Goal: Use online tool/utility

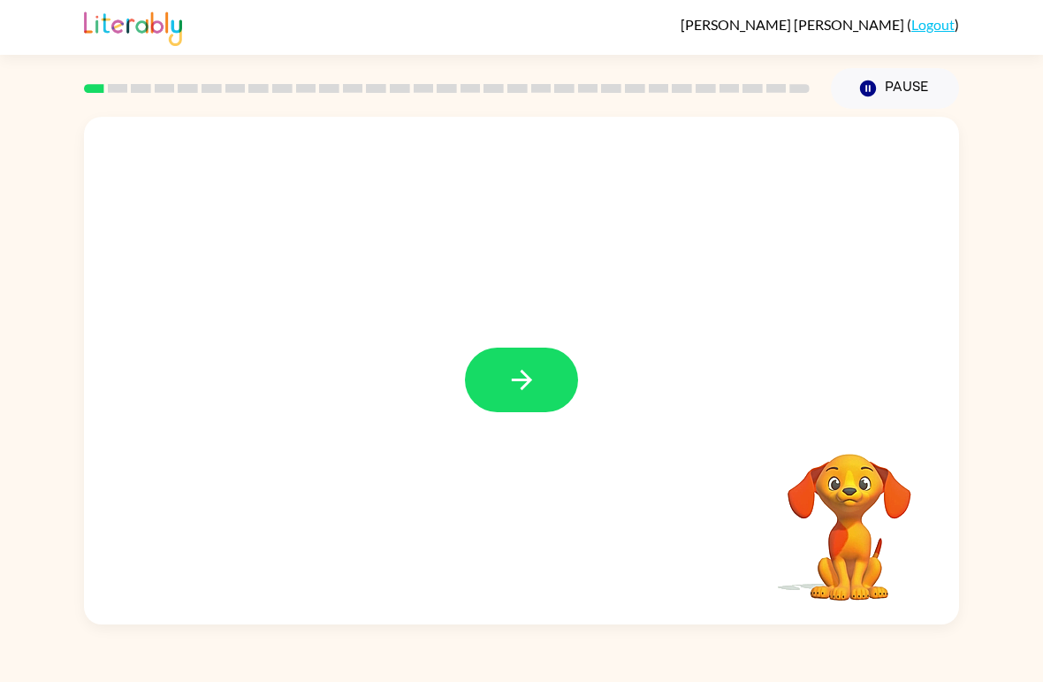
click at [542, 356] on button "button" at bounding box center [521, 379] width 113 height 65
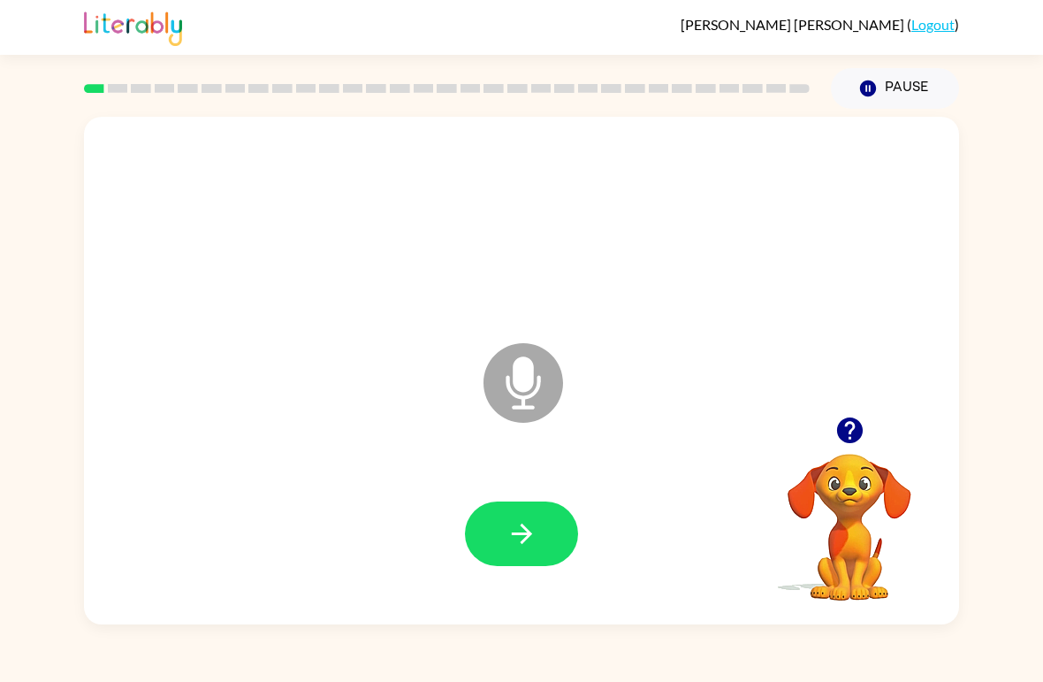
click at [526, 515] on button "button" at bounding box center [521, 533] width 113 height 65
click at [551, 528] on button "button" at bounding box center [521, 533] width 113 height 65
click at [538, 529] on button "button" at bounding box center [521, 533] width 113 height 65
click at [528, 525] on icon "button" at bounding box center [522, 533] width 31 height 31
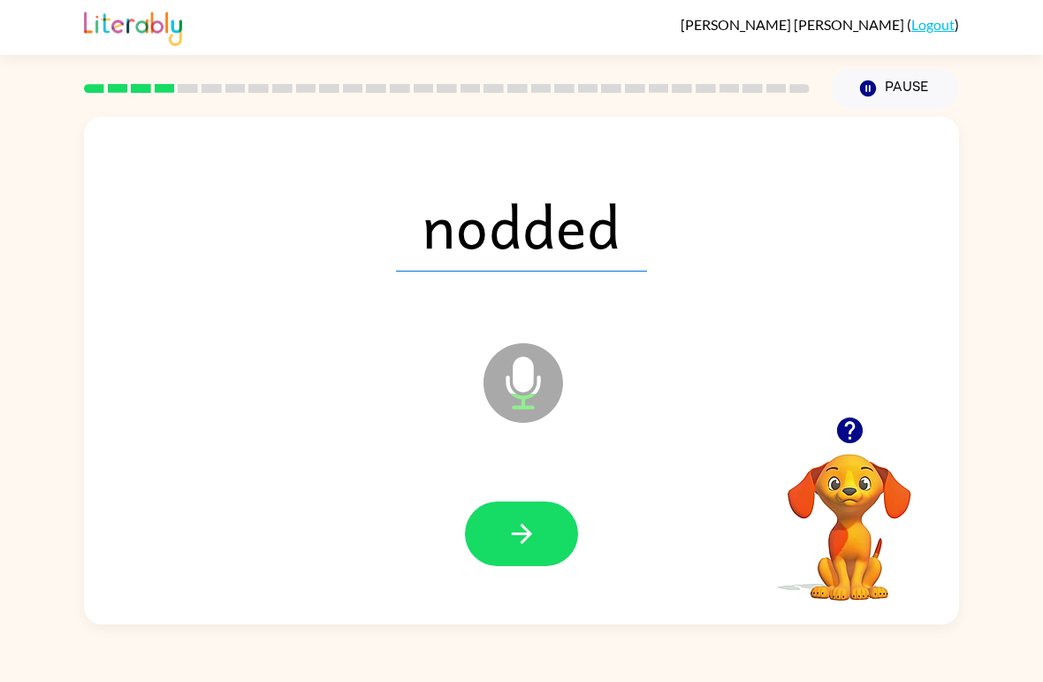
click at [535, 535] on icon "button" at bounding box center [522, 533] width 31 height 31
click at [853, 439] on icon "button" at bounding box center [849, 430] width 26 height 26
click at [514, 547] on icon "button" at bounding box center [522, 533] width 31 height 31
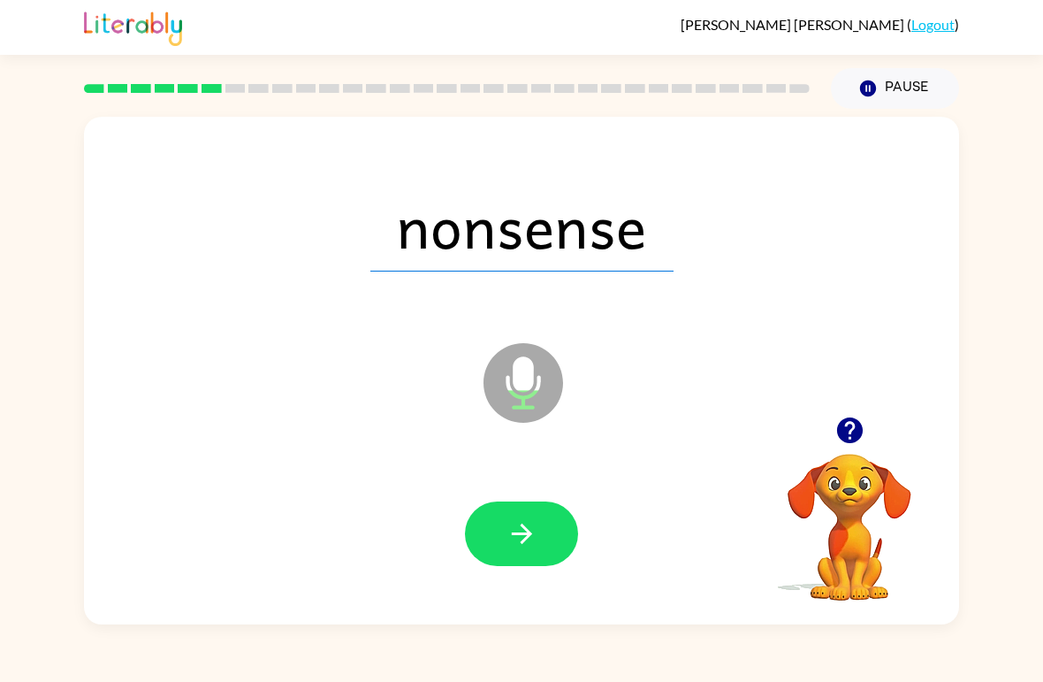
click at [513, 528] on icon "button" at bounding box center [522, 533] width 31 height 31
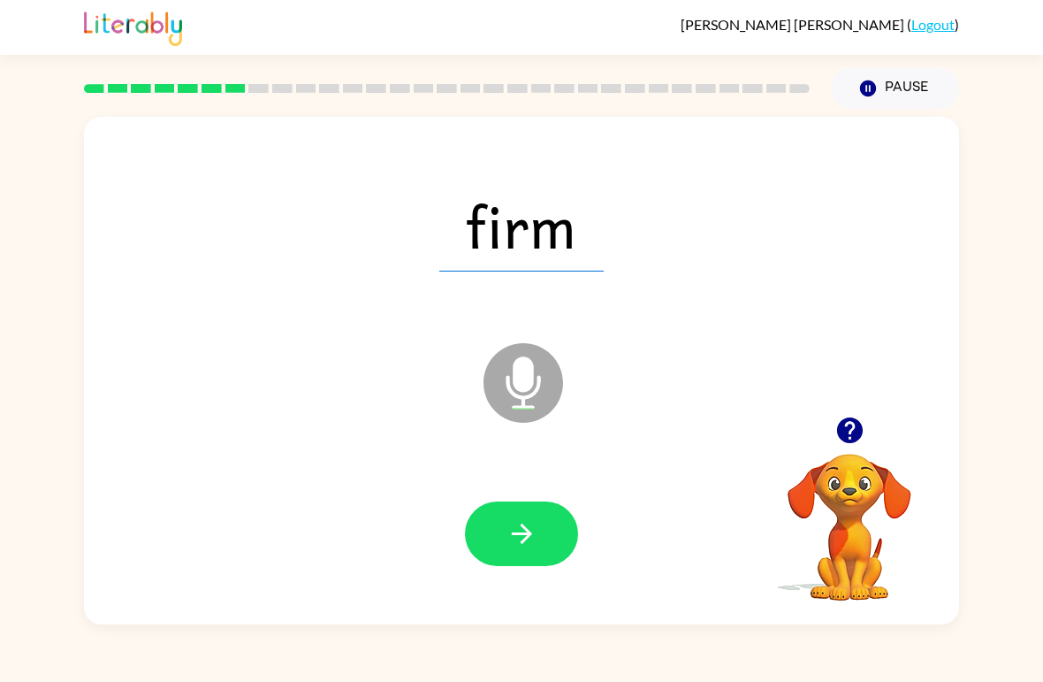
click at [533, 538] on icon "button" at bounding box center [522, 533] width 31 height 31
click at [527, 538] on icon "button" at bounding box center [521, 533] width 20 height 20
click at [523, 531] on icon "button" at bounding box center [522, 533] width 31 height 31
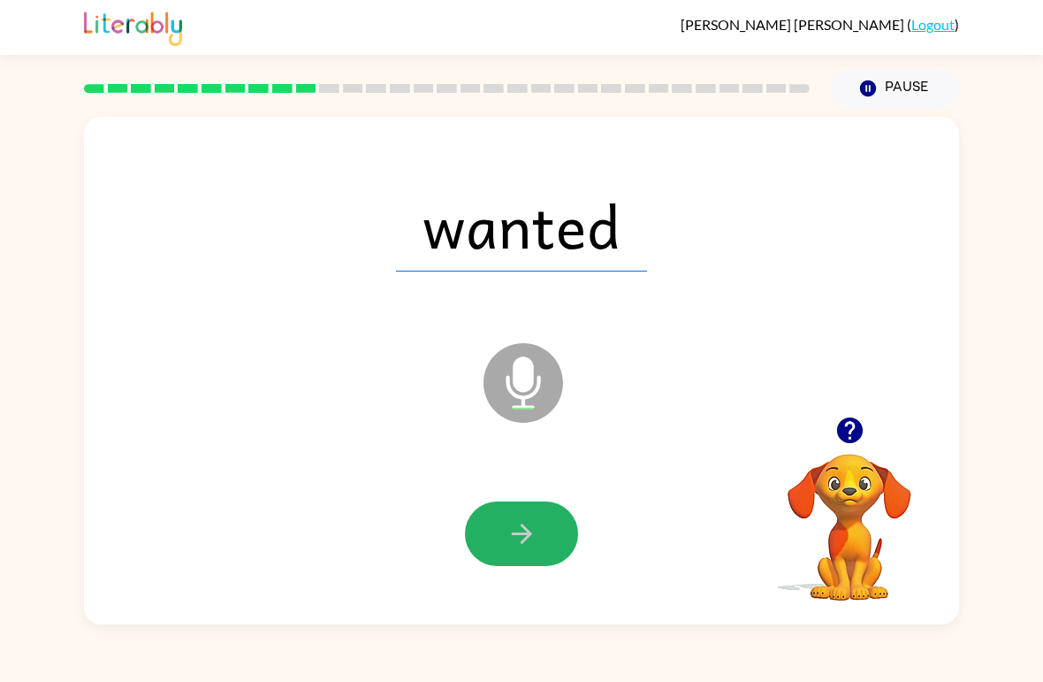
click at [550, 523] on button "button" at bounding box center [521, 533] width 113 height 65
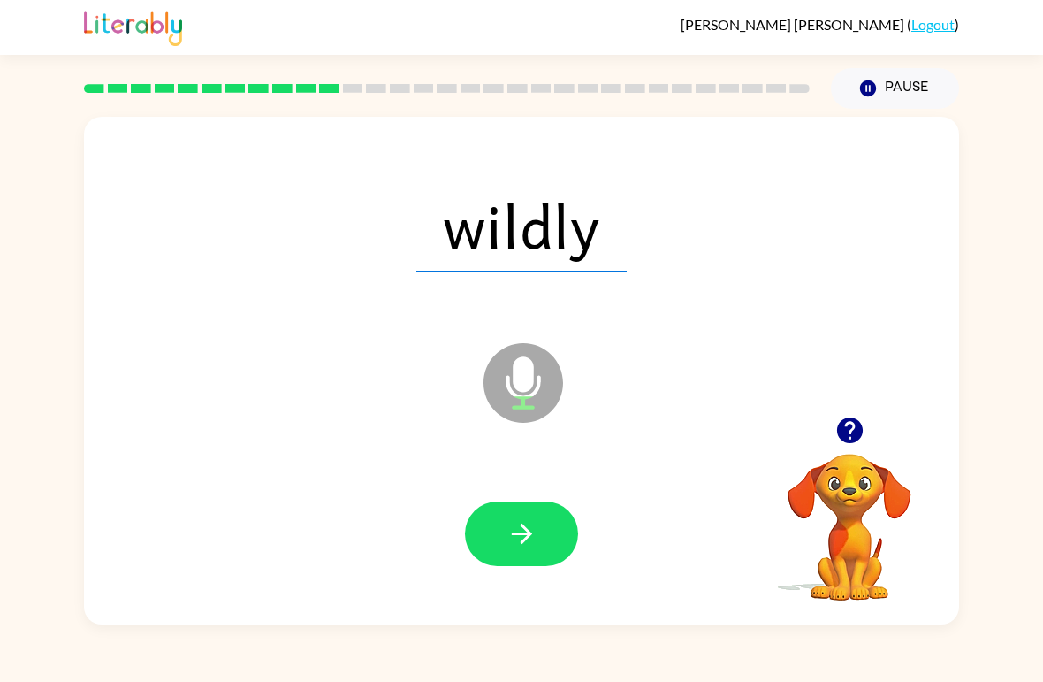
click at [540, 518] on button "button" at bounding box center [521, 533] width 113 height 65
click at [544, 533] on button "button" at bounding box center [521, 533] width 113 height 65
click at [528, 527] on icon "button" at bounding box center [522, 533] width 31 height 31
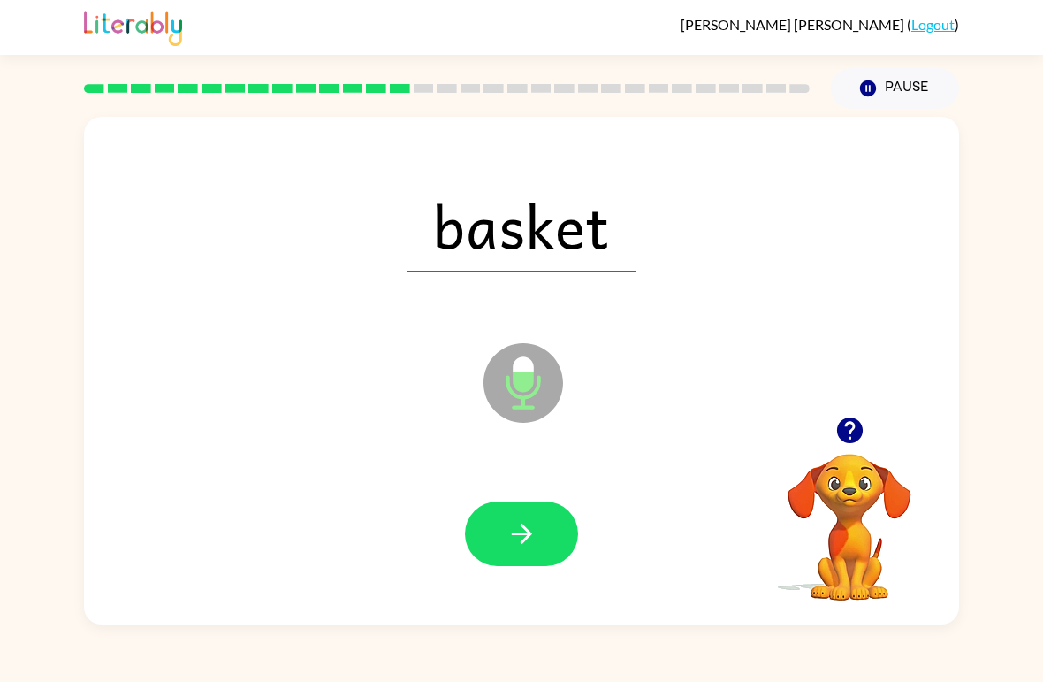
click at [558, 523] on button "button" at bounding box center [521, 533] width 113 height 65
click at [529, 535] on icon "button" at bounding box center [521, 533] width 20 height 20
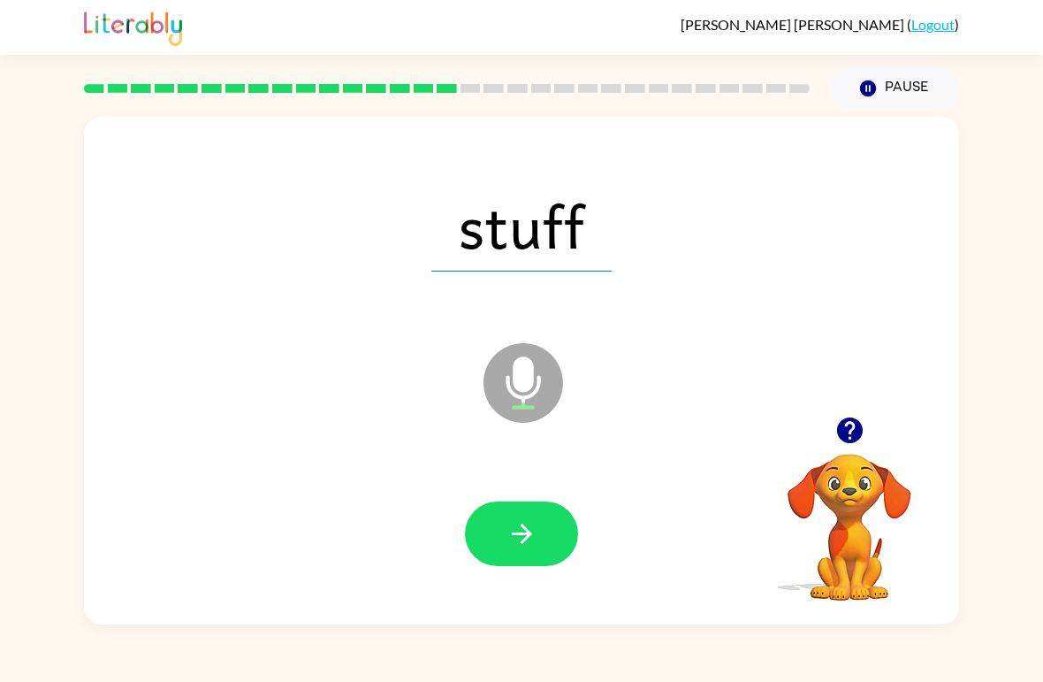
click at [529, 529] on icon "button" at bounding box center [522, 533] width 31 height 31
click at [541, 515] on button "button" at bounding box center [521, 533] width 113 height 65
click at [539, 519] on button "button" at bounding box center [521, 533] width 113 height 65
click at [530, 523] on icon "button" at bounding box center [522, 533] width 31 height 31
click at [524, 529] on icon "button" at bounding box center [521, 533] width 20 height 20
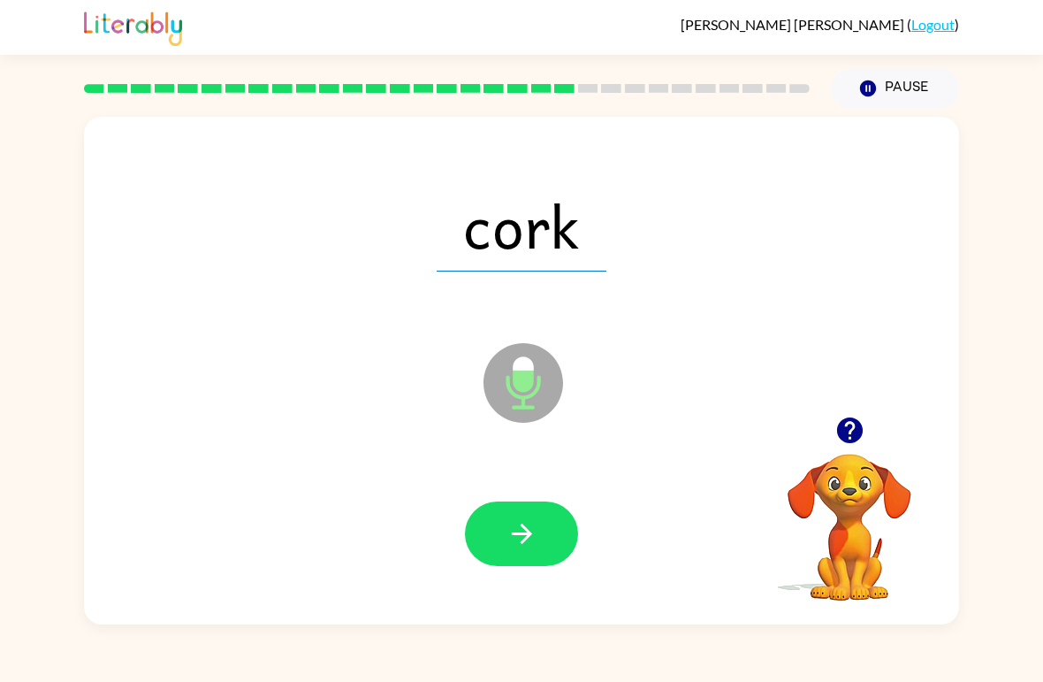
click at [532, 531] on icon "button" at bounding box center [522, 533] width 31 height 31
click at [529, 523] on icon "button" at bounding box center [522, 533] width 31 height 31
click at [518, 532] on icon "button" at bounding box center [522, 533] width 31 height 31
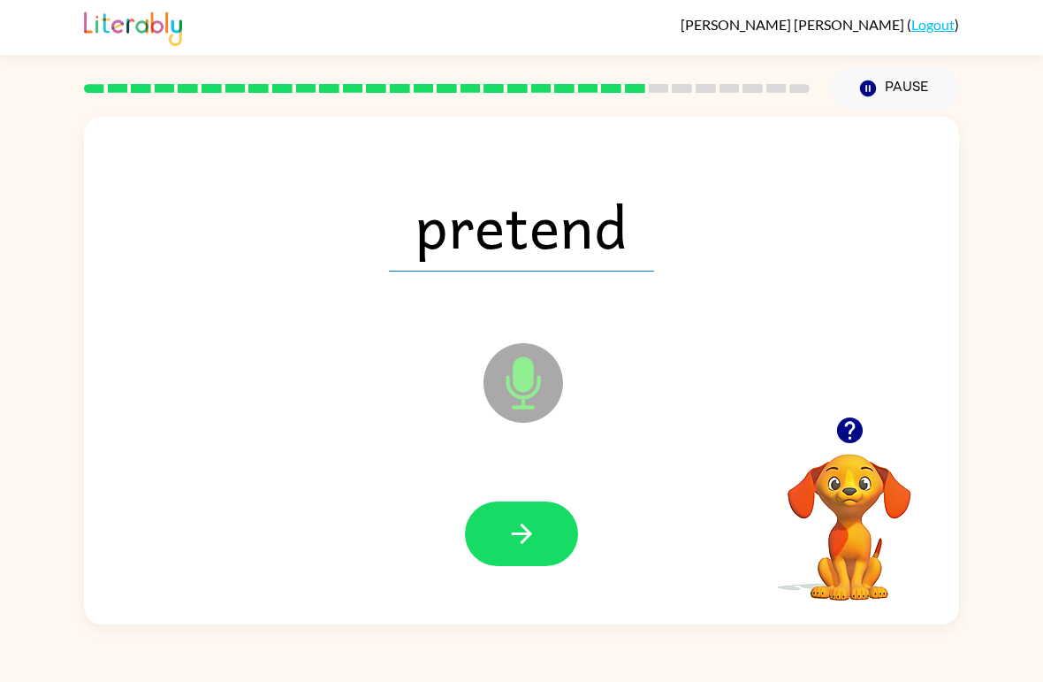
click at [528, 522] on icon "button" at bounding box center [522, 533] width 31 height 31
click at [527, 522] on div at bounding box center [521, 533] width 113 height 65
click at [553, 524] on button "button" at bounding box center [521, 533] width 113 height 65
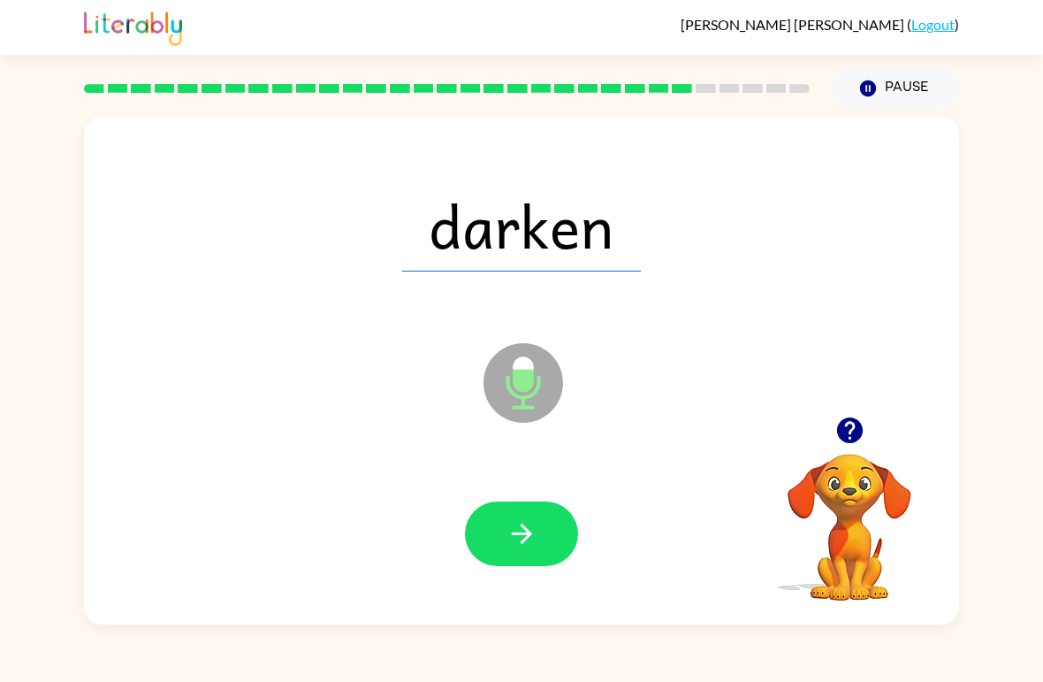
click at [538, 541] on button "button" at bounding box center [521, 533] width 113 height 65
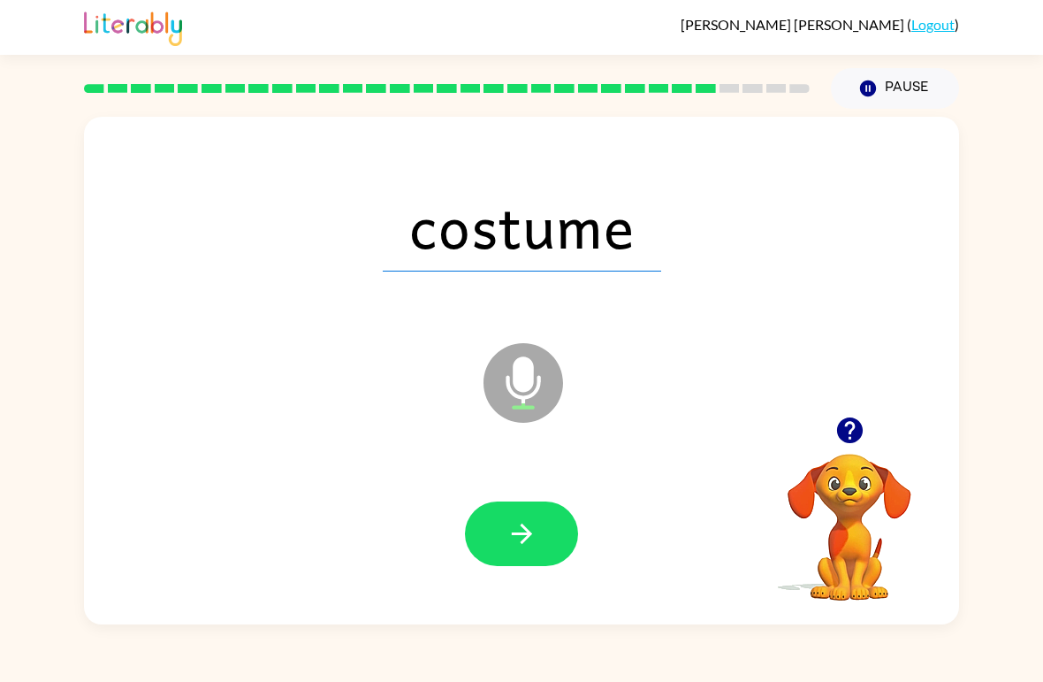
click at [545, 537] on button "button" at bounding box center [521, 533] width 113 height 65
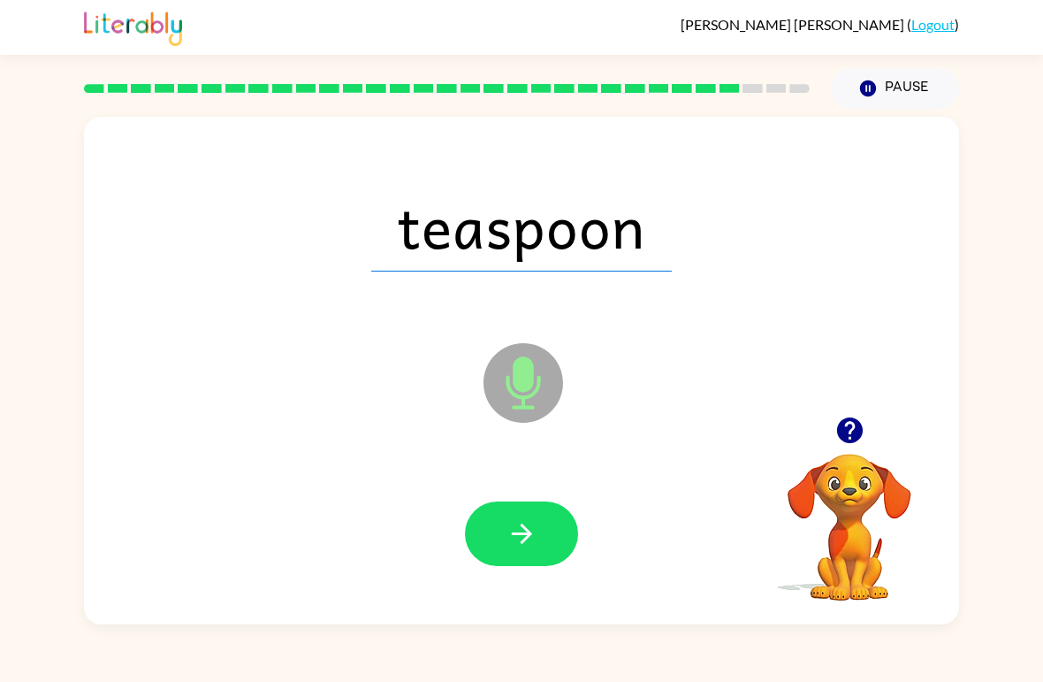
click at [539, 529] on button "button" at bounding box center [521, 533] width 113 height 65
click at [524, 527] on icon "button" at bounding box center [521, 533] width 20 height 20
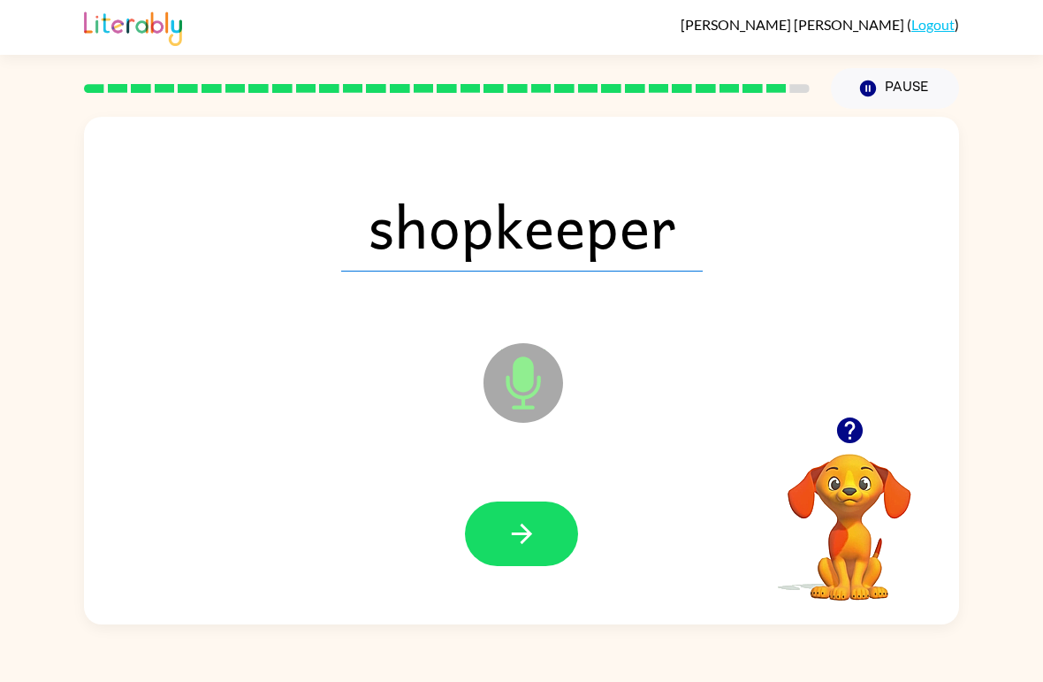
click at [526, 531] on icon "button" at bounding box center [521, 533] width 20 height 20
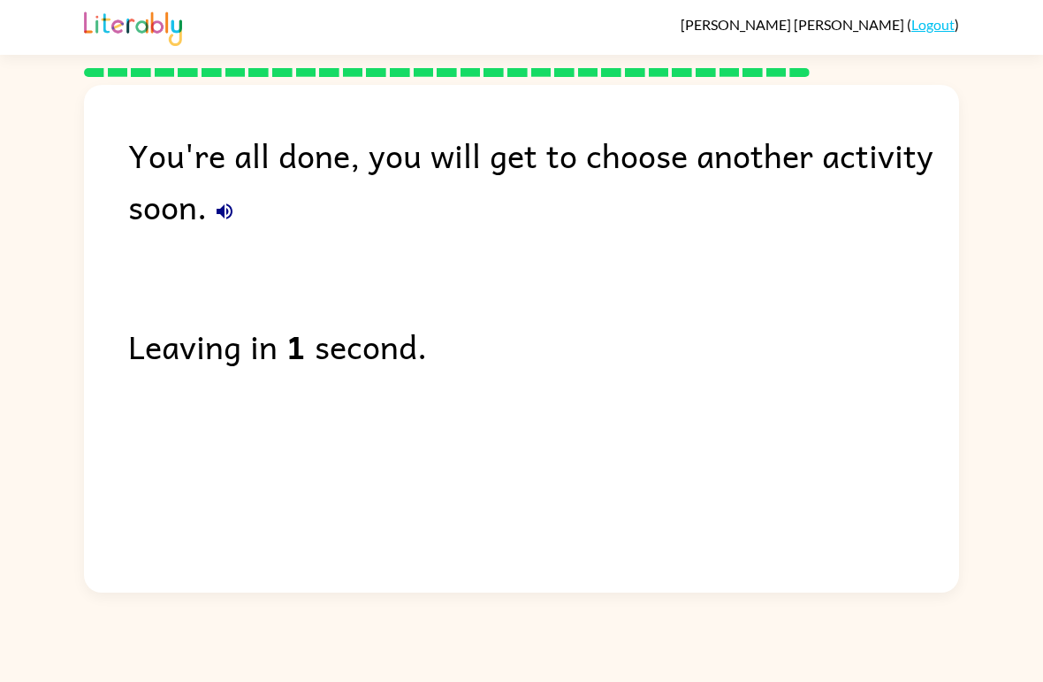
click at [218, 214] on icon "button" at bounding box center [225, 211] width 16 height 16
